Goal: Check status: Check status

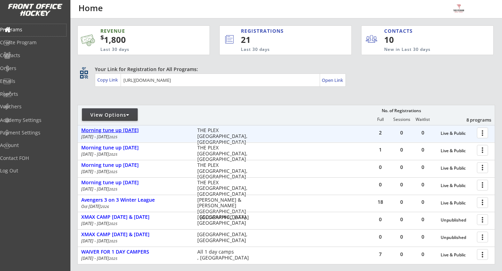
click at [146, 130] on div "Morning tune up [DATE]" at bounding box center [135, 131] width 109 height 6
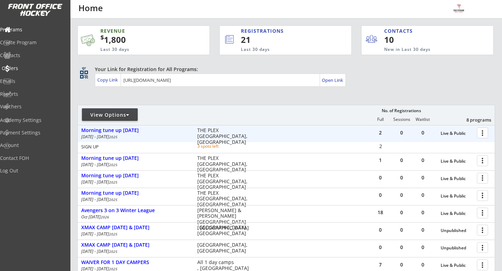
click at [35, 66] on div "Orders" at bounding box center [33, 68] width 63 height 5
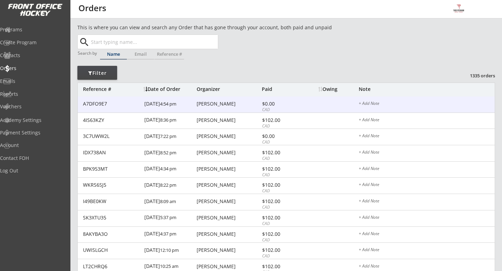
click at [218, 110] on div "A7DFO9E7 [DATE] 4:54 pm [PERSON_NAME] $0.00 CAD + Add Note" at bounding box center [286, 105] width 417 height 16
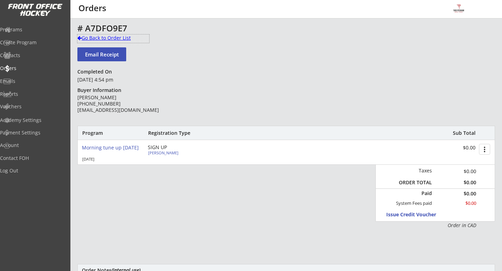
click at [88, 39] on div "Go Back to Order List" at bounding box center [113, 38] width 72 height 7
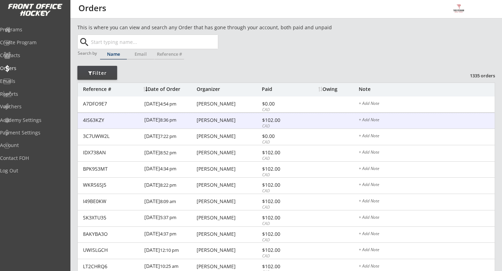
click at [216, 120] on div "[PERSON_NAME]" at bounding box center [228, 120] width 63 height 5
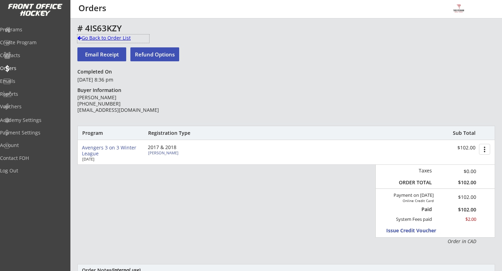
click at [106, 37] on div "Go Back to Order List" at bounding box center [113, 38] width 72 height 7
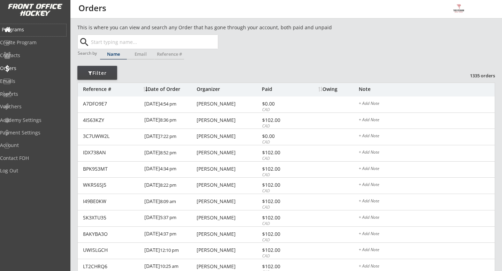
click at [39, 24] on div "Programs" at bounding box center [33, 30] width 66 height 12
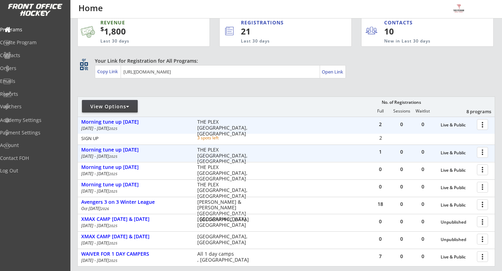
scroll to position [9, 0]
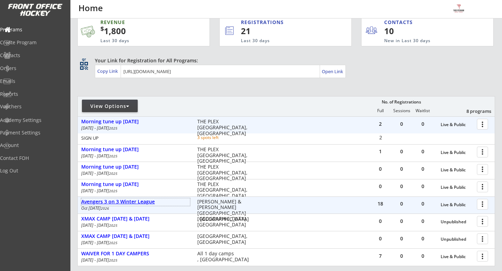
click at [138, 199] on div "Avengers 3 on 3 Winter League" at bounding box center [135, 202] width 109 height 6
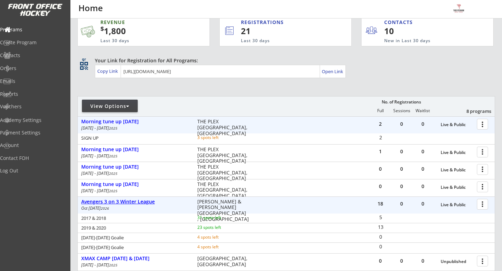
click at [140, 199] on div "Avengers 3 on 3 Winter League" at bounding box center [135, 202] width 109 height 6
